Goal: Use online tool/utility

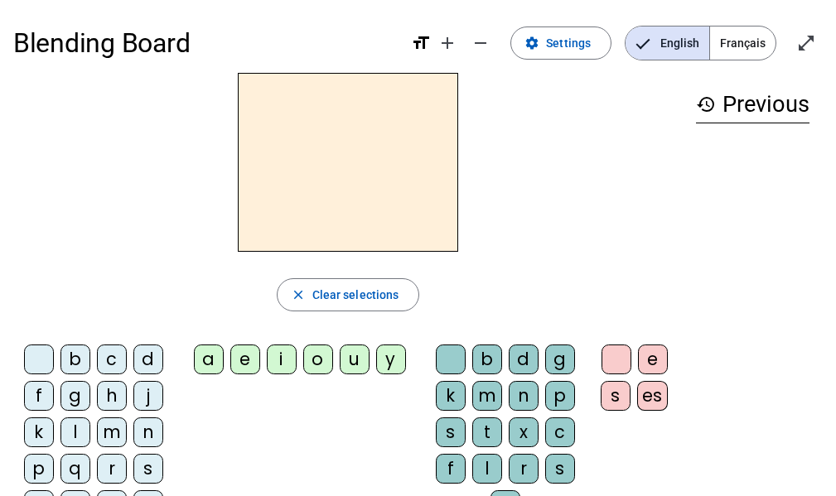
click at [742, 46] on span "Français" at bounding box center [742, 43] width 65 height 33
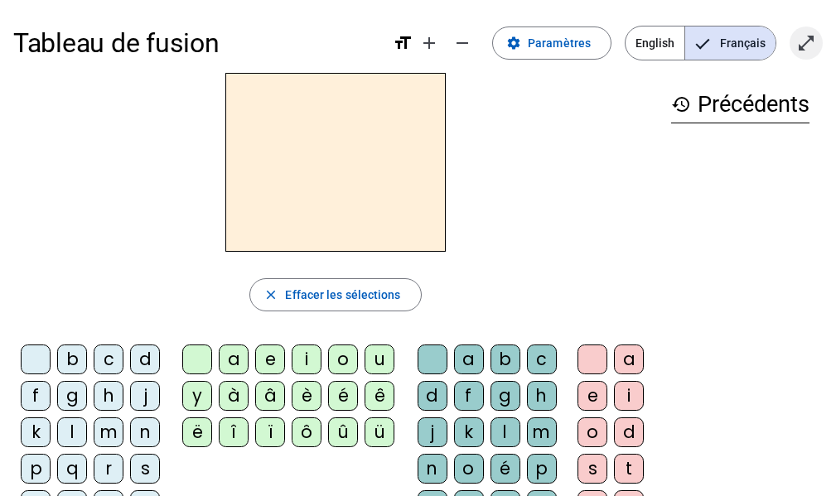
click at [817, 48] on span "Entrer en plein écran" at bounding box center [806, 43] width 40 height 40
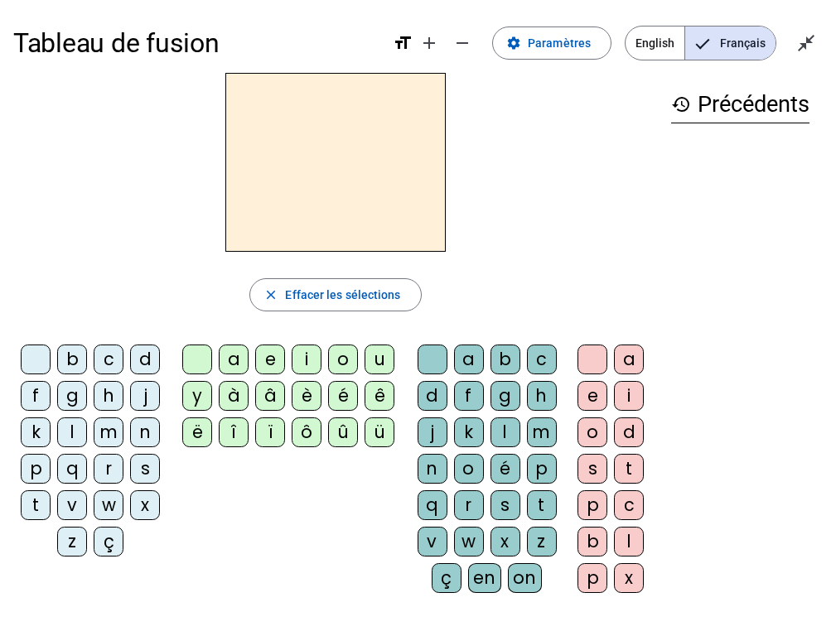
click at [68, 423] on div "l" at bounding box center [72, 433] width 30 height 30
click at [225, 346] on div "a" at bounding box center [234, 360] width 30 height 30
click at [266, 346] on div "e" at bounding box center [270, 360] width 30 height 30
click at [35, 495] on div "t" at bounding box center [36, 506] width 30 height 30
click at [233, 346] on div "a" at bounding box center [234, 360] width 30 height 30
